Goal: Check status

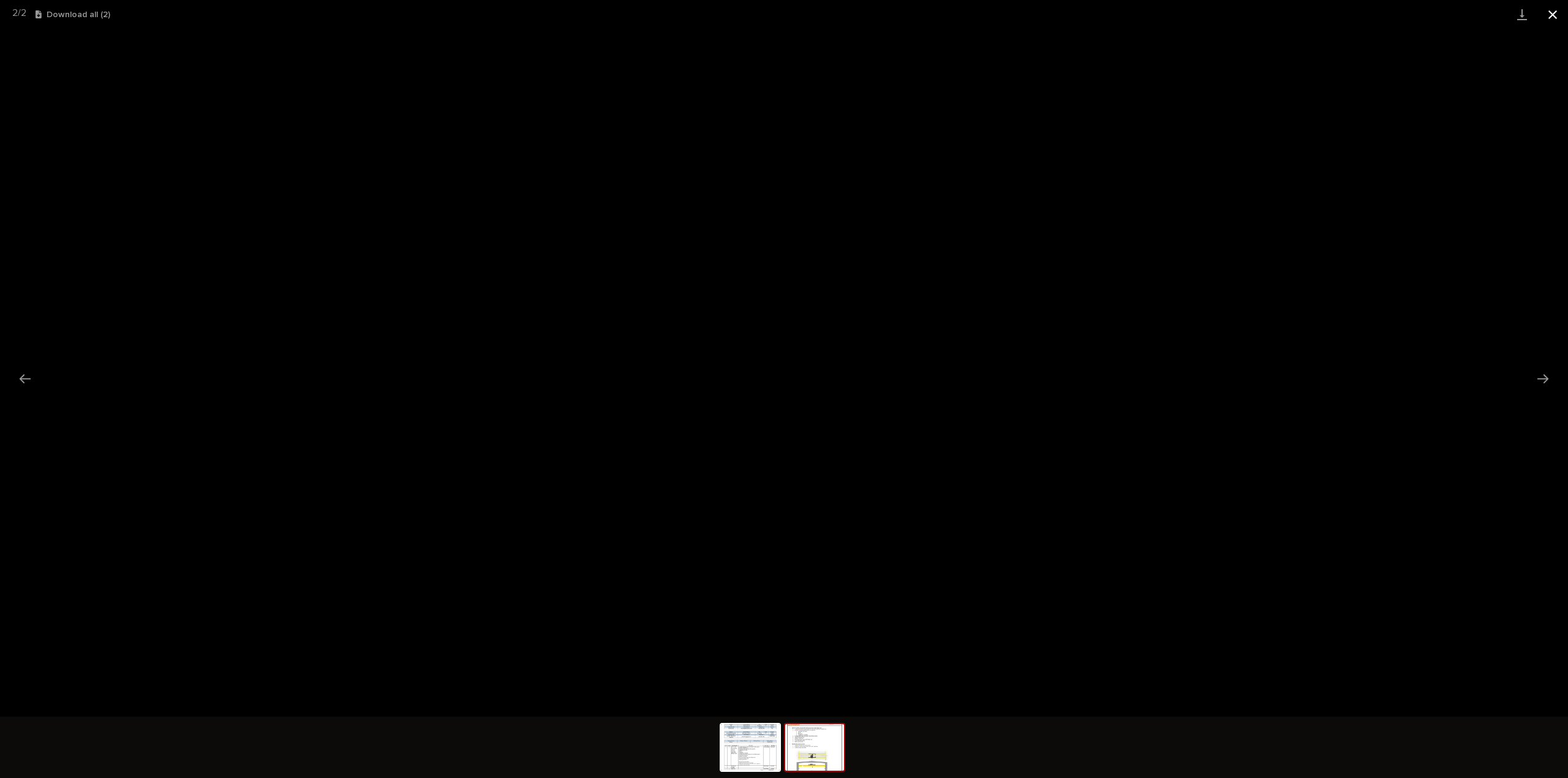
scroll to position [27, 0]
click at [1553, 17] on button "Close gallery" at bounding box center [1552, 14] width 30 height 29
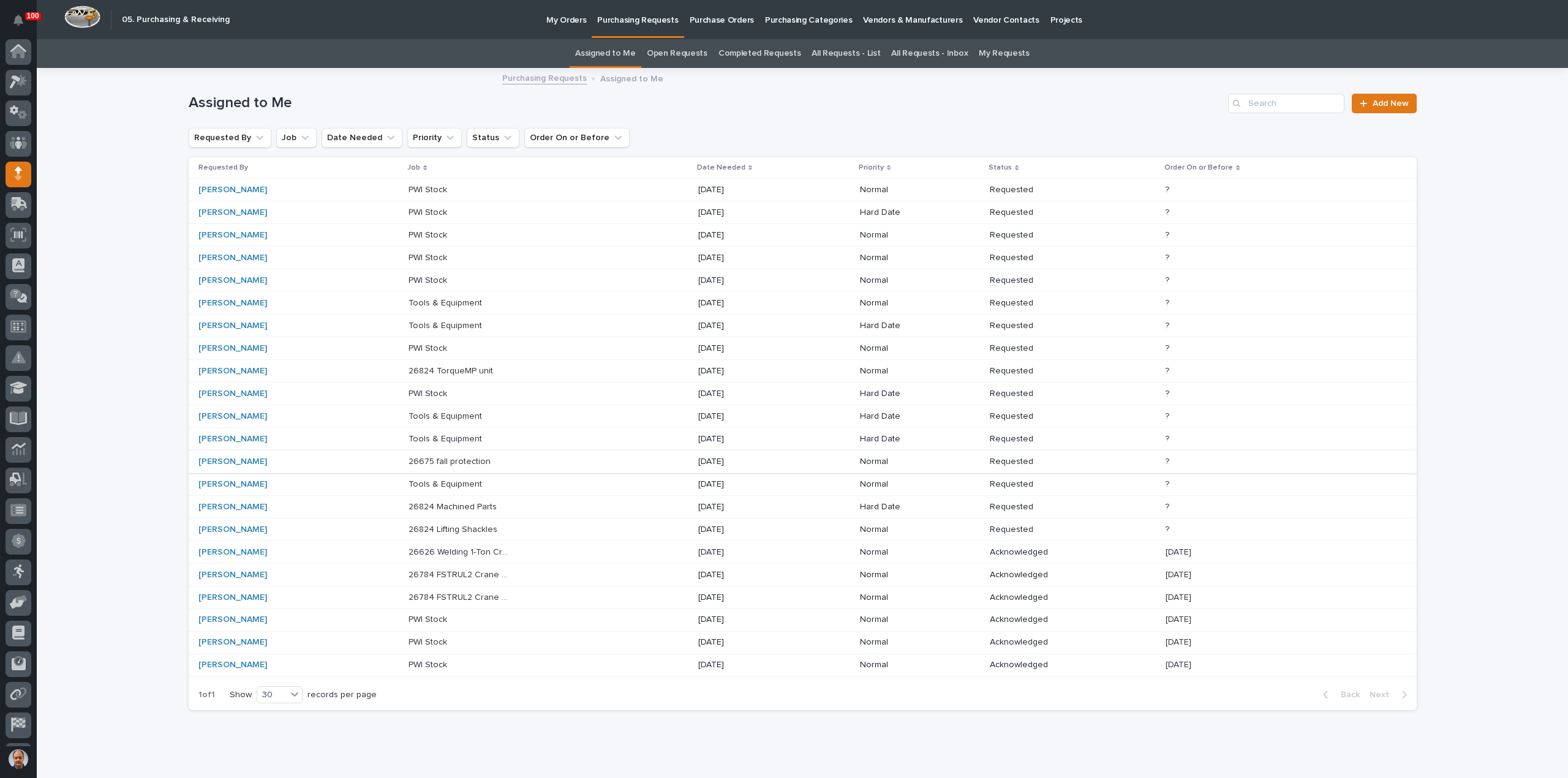
scroll to position [27, 0]
click at [499, 546] on p "26626 Welding 1-Ton Crane System" at bounding box center [461, 551] width 105 height 13
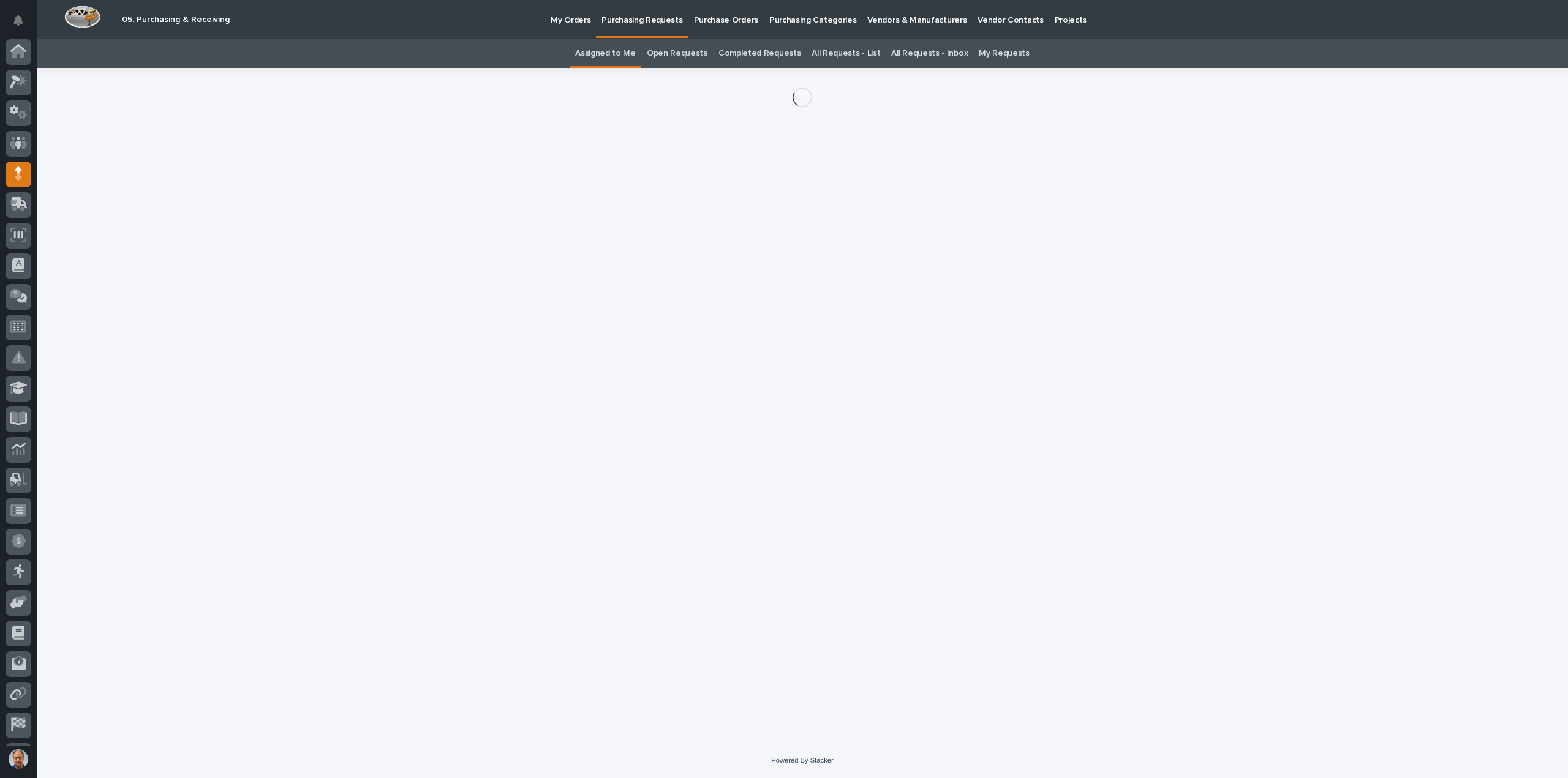
scroll to position [27, 0]
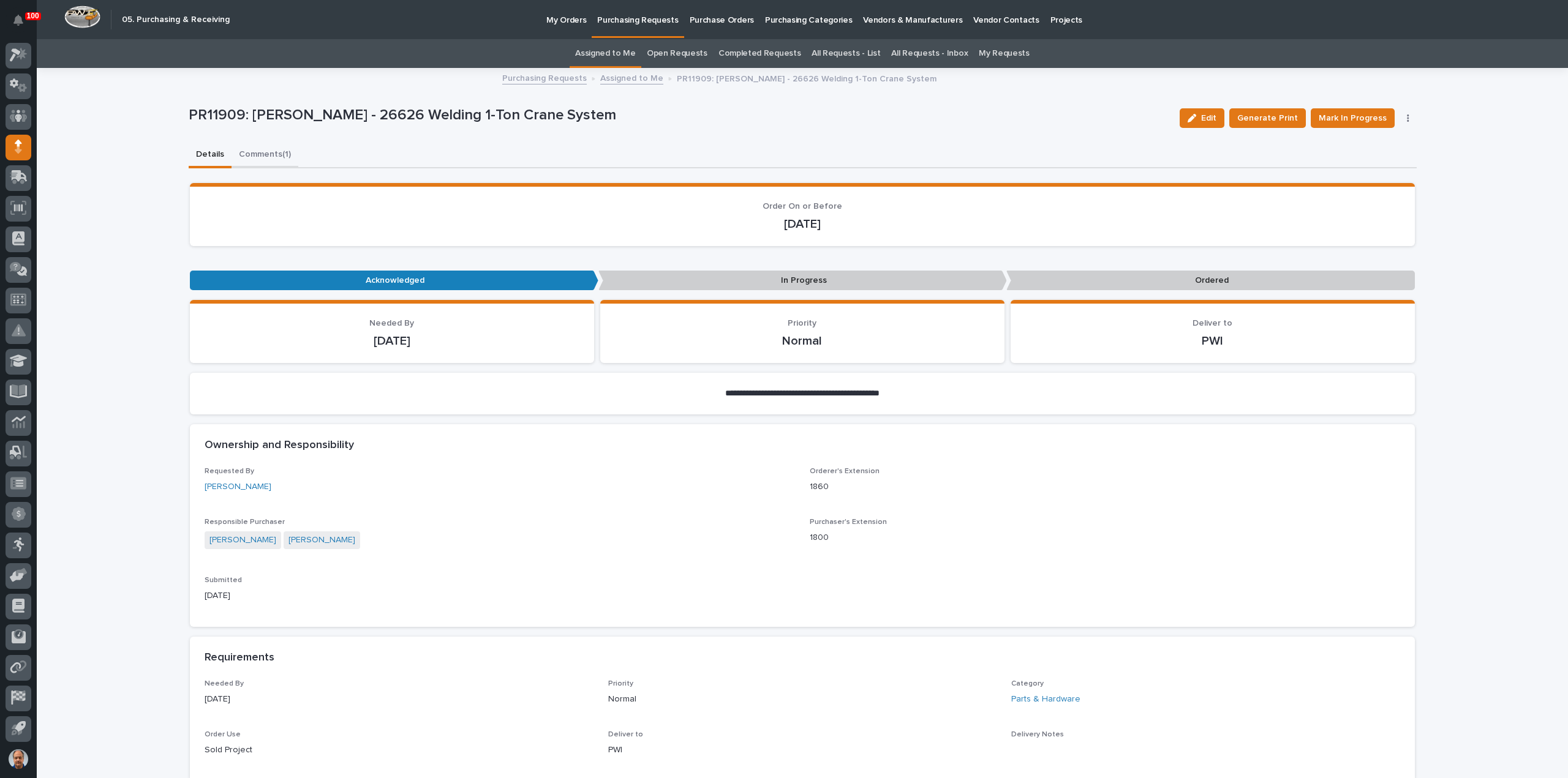
click at [259, 152] on button "Comments (1)" at bounding box center [264, 155] width 67 height 25
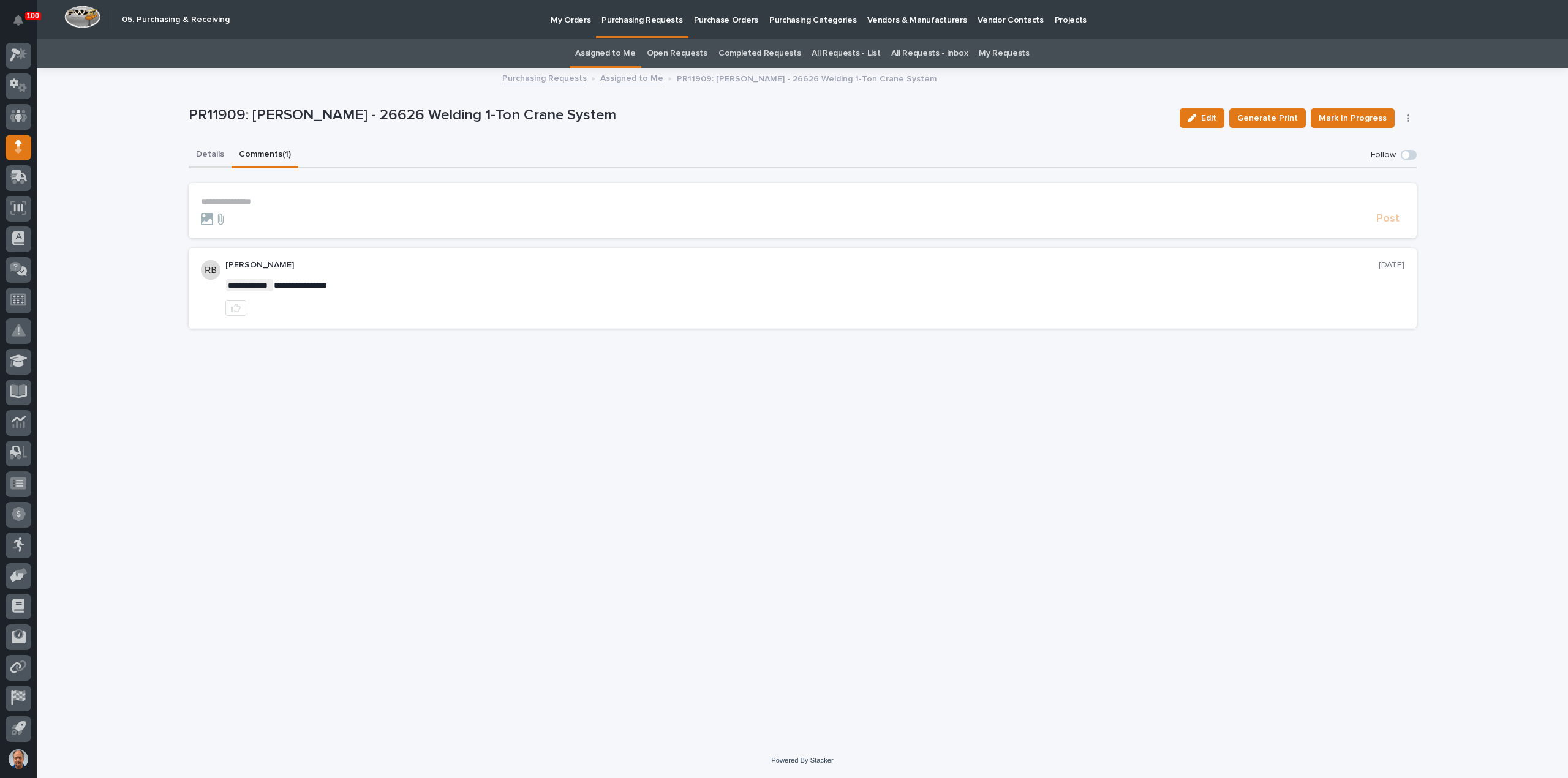
click at [211, 150] on button "Details" at bounding box center [209, 155] width 43 height 25
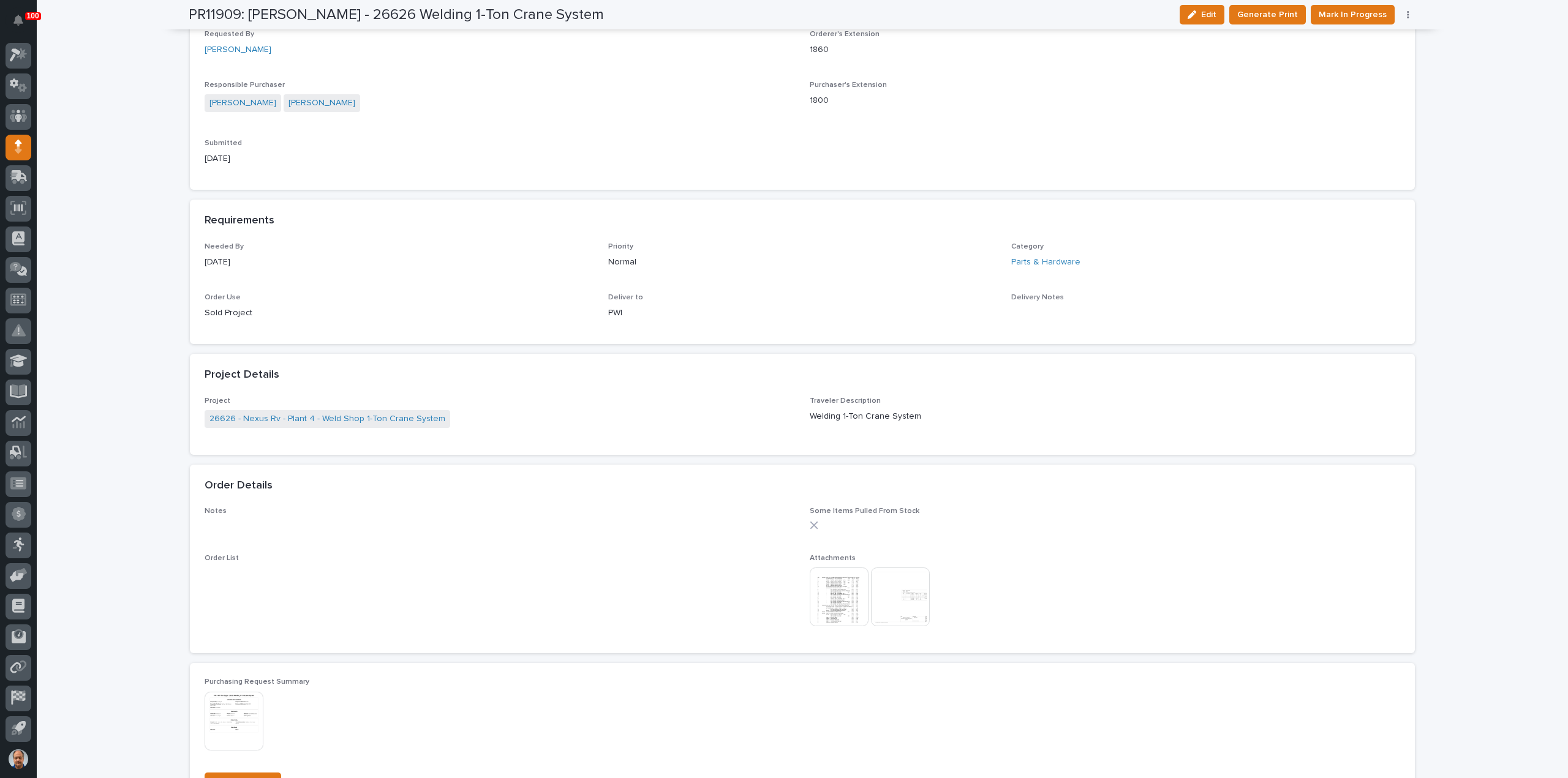
scroll to position [490, 0]
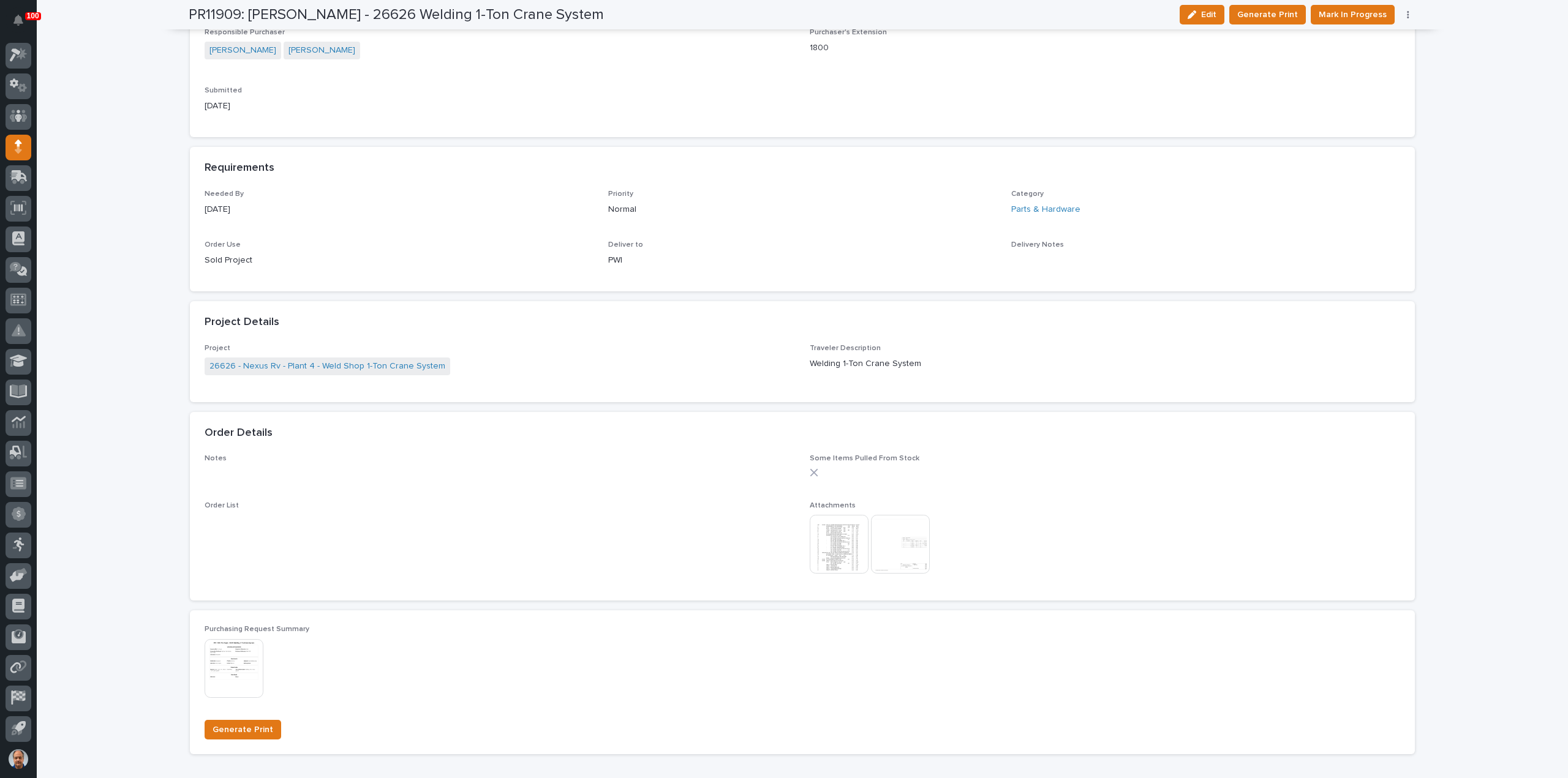
click at [901, 553] on img at bounding box center [900, 544] width 59 height 59
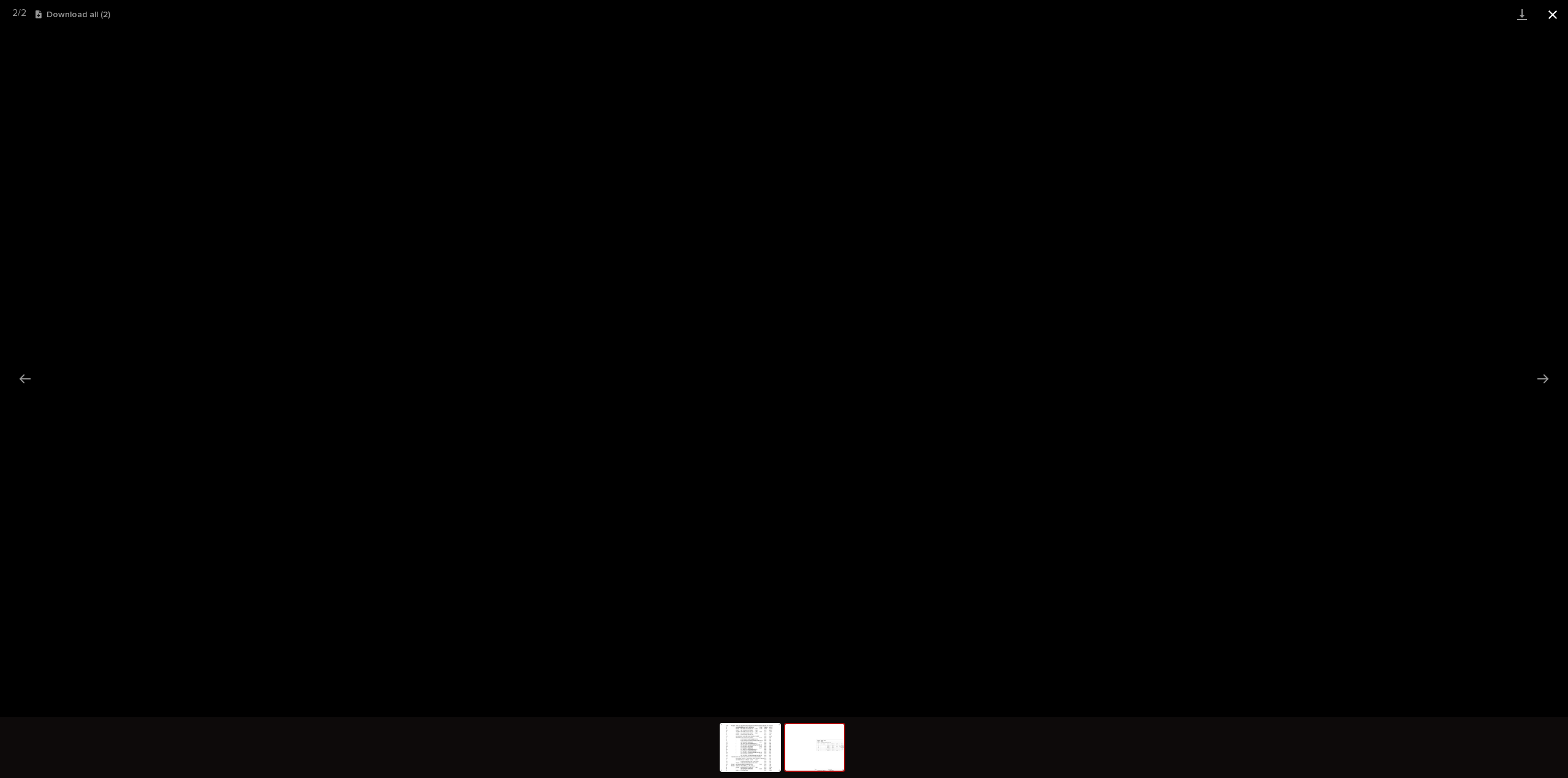
click at [1552, 14] on button "Close gallery" at bounding box center [1552, 14] width 30 height 29
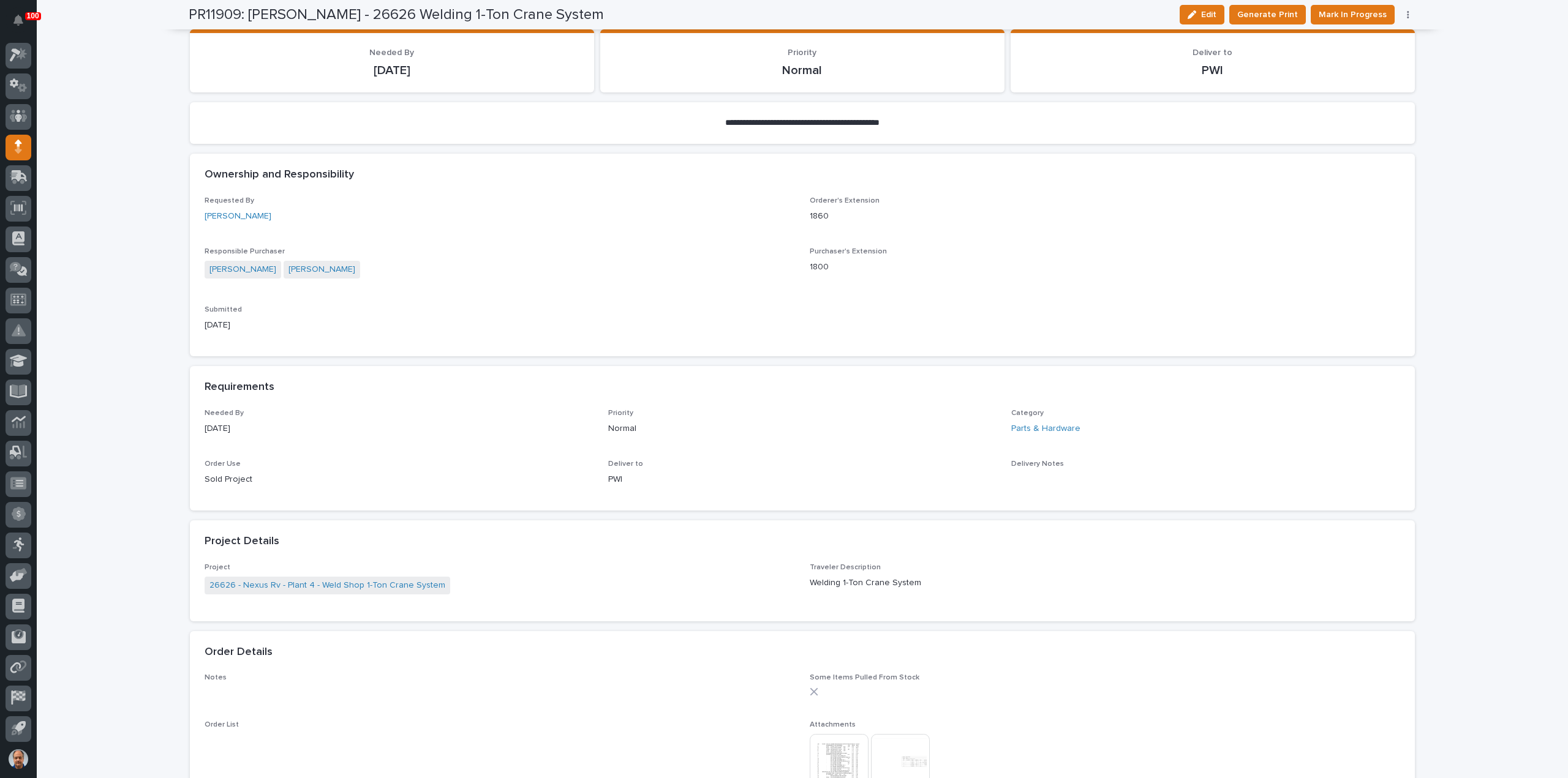
scroll to position [122, 0]
